Goal: Check status

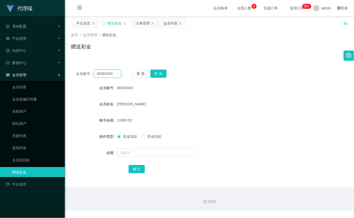
click at [111, 73] on input "88382949" at bounding box center [107, 74] width 27 height 8
paste input "Jamcs001"
click at [156, 73] on button "查 询" at bounding box center [158, 74] width 16 height 8
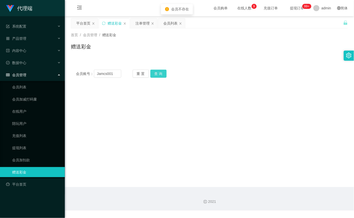
click at [156, 73] on button "查 询" at bounding box center [158, 74] width 16 height 8
click at [156, 73] on div "重 置 查 询" at bounding box center [155, 74] width 45 height 8
click at [109, 77] on input "Jamcs001" at bounding box center [107, 74] width 27 height 8
paste input "e"
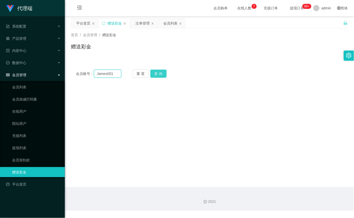
type input "James001"
click at [161, 74] on button "查 询" at bounding box center [158, 74] width 16 height 8
